Goal: Task Accomplishment & Management: Manage account settings

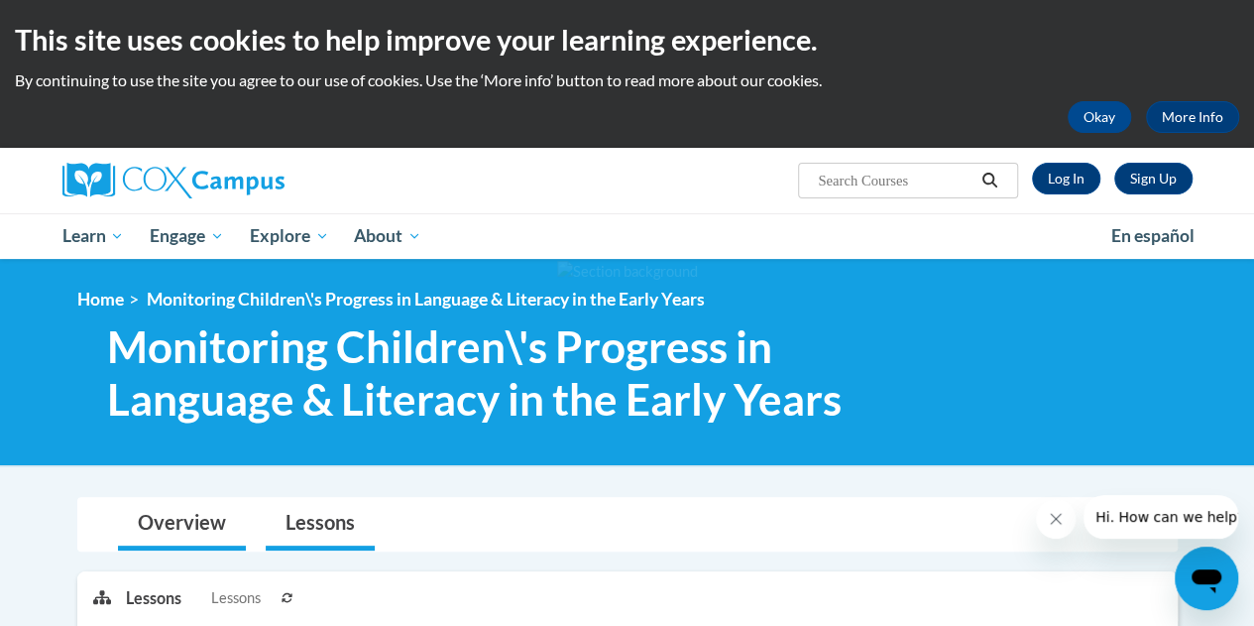
click at [170, 541] on link "Overview" at bounding box center [182, 524] width 128 height 53
click at [1069, 180] on link "Log In" at bounding box center [1066, 179] width 68 height 32
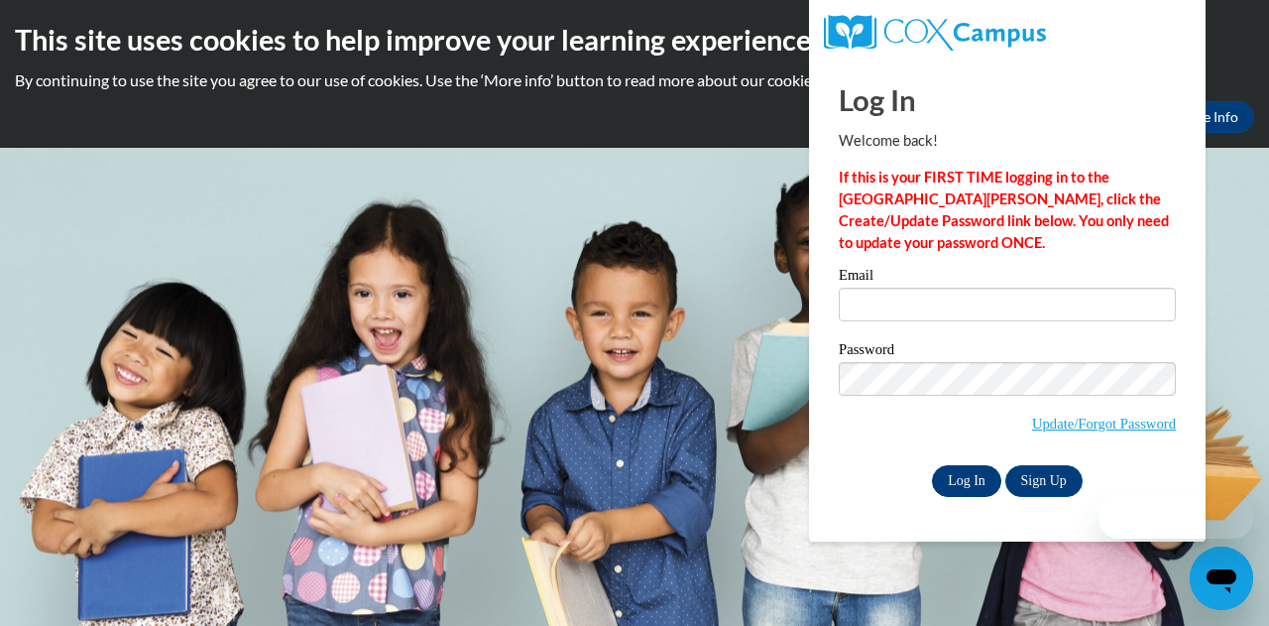
click at [962, 486] on input "Log In" at bounding box center [966, 481] width 69 height 32
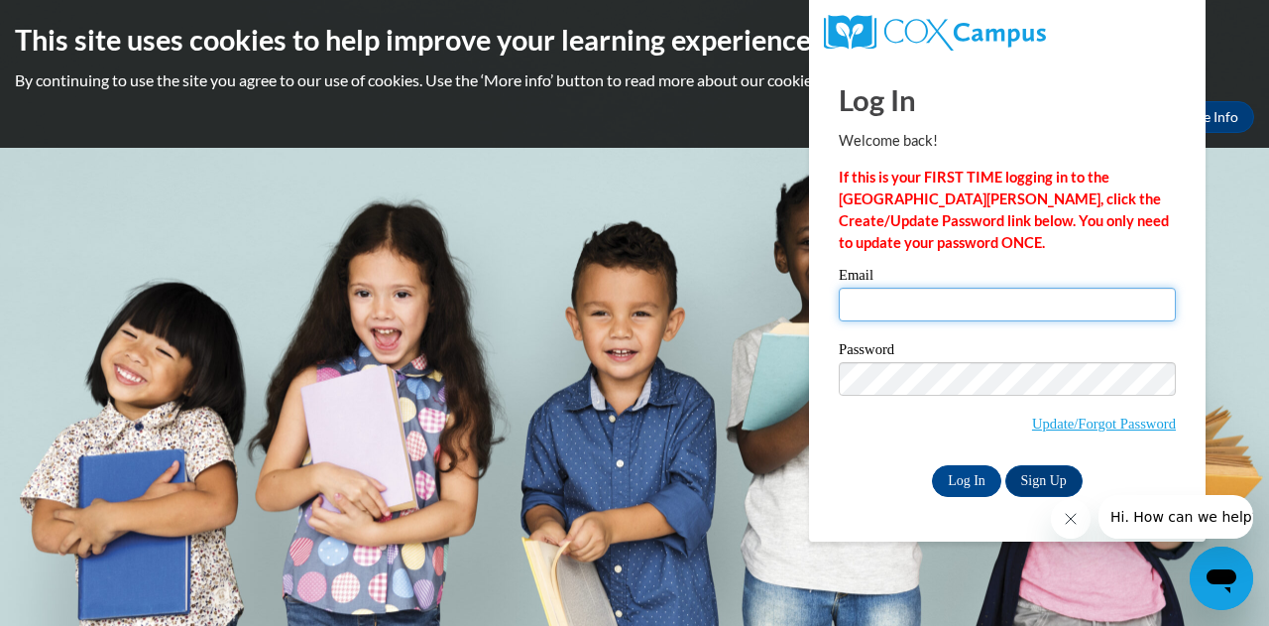
click at [992, 298] on input "Email" at bounding box center [1007, 305] width 337 height 34
type input "yelena.fischer@dysart.org"
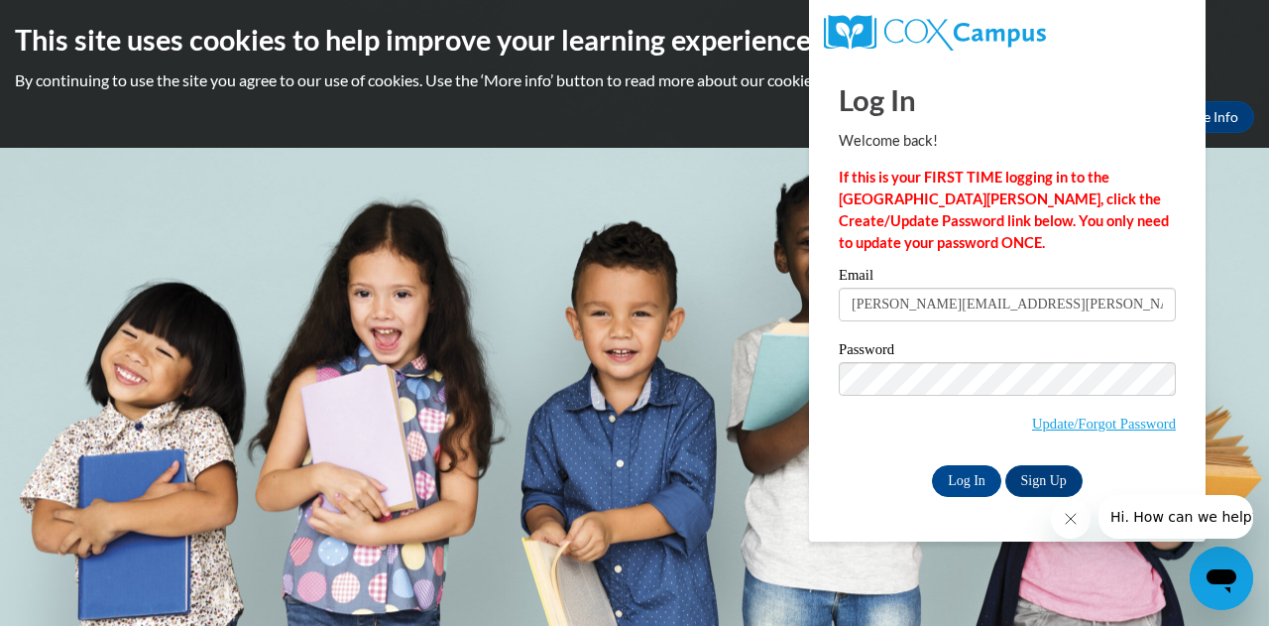
click at [970, 484] on input "Log In" at bounding box center [966, 481] width 69 height 32
click at [954, 486] on input "Log In" at bounding box center [966, 481] width 69 height 32
click at [967, 487] on input "Log In" at bounding box center [966, 481] width 69 height 32
